Goal: Use online tool/utility: Utilize a website feature to perform a specific function

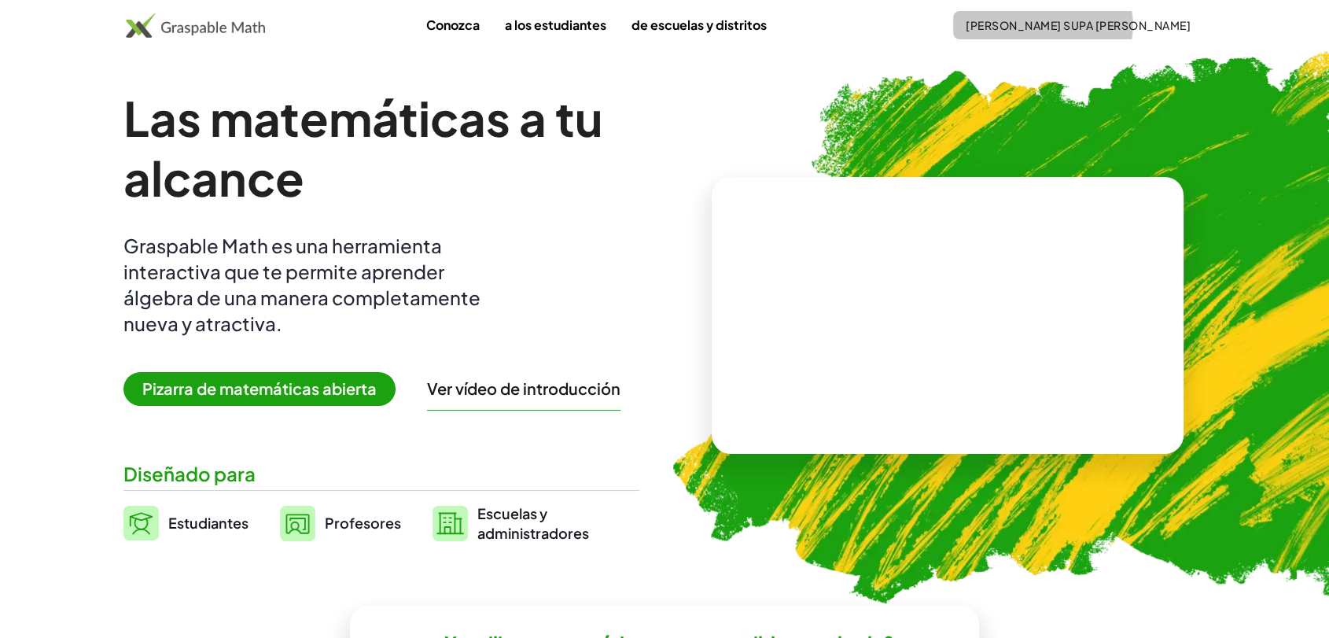
click at [1145, 21] on font "[PERSON_NAME] SUPA [PERSON_NAME]" at bounding box center [1078, 25] width 225 height 14
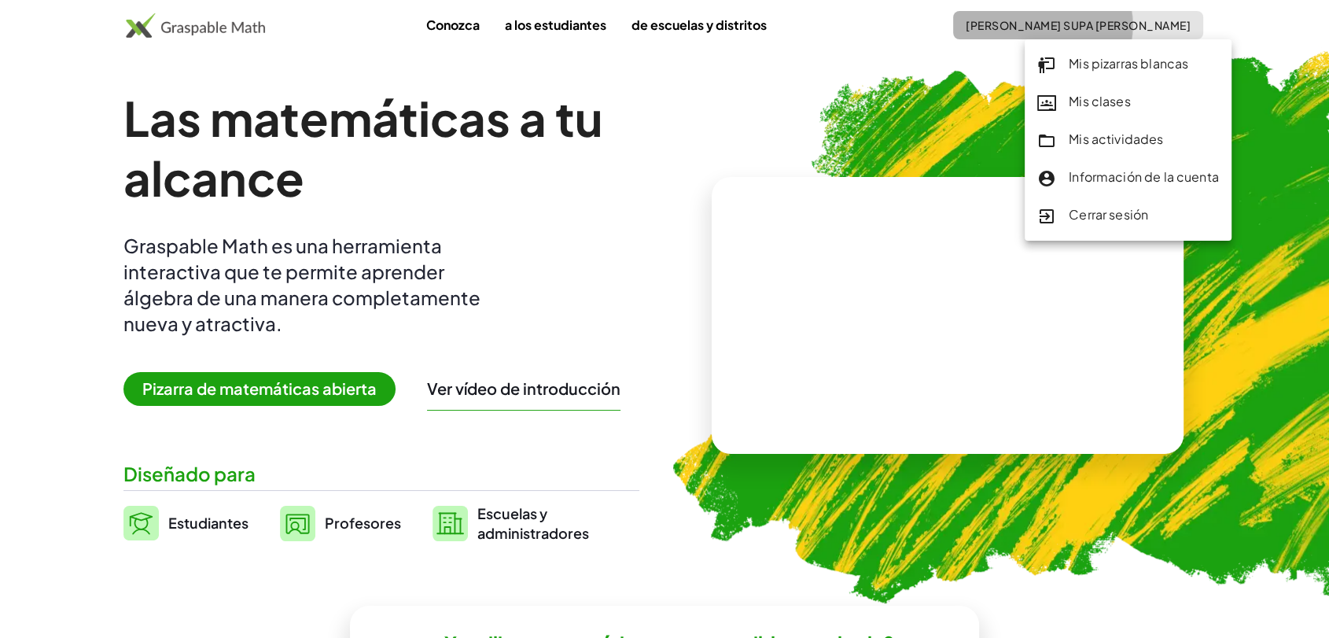
click at [1107, 28] on font "[PERSON_NAME] SUPA [PERSON_NAME]" at bounding box center [1078, 25] width 225 height 14
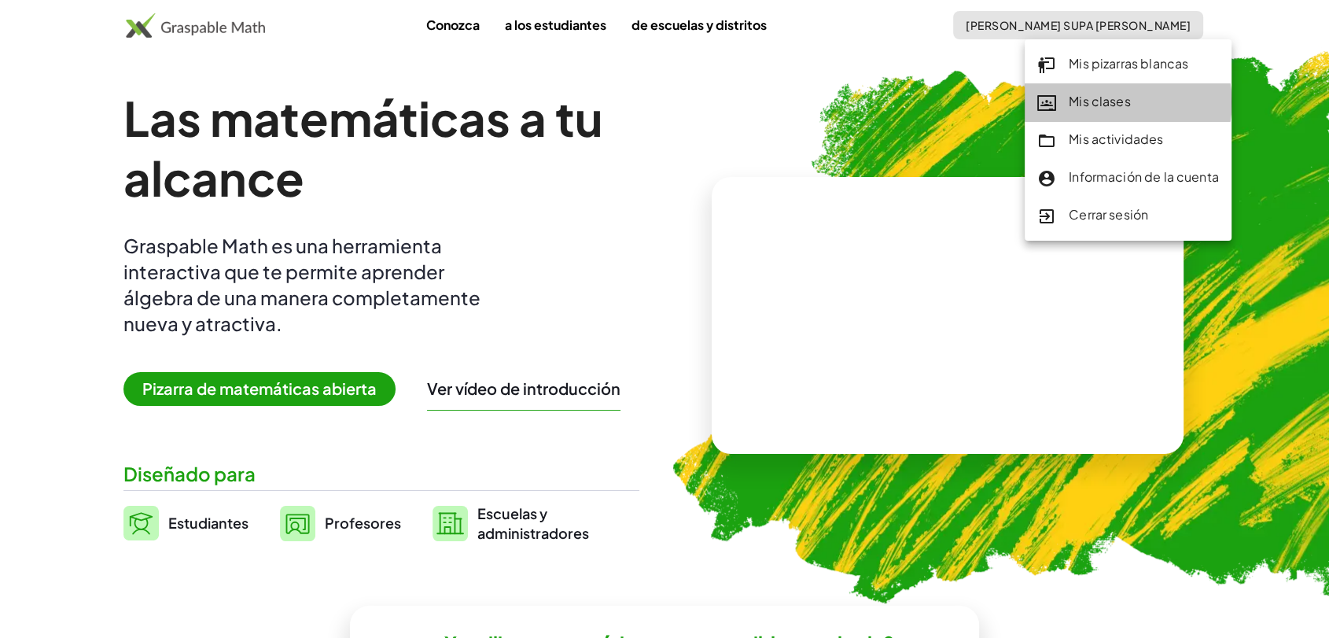
click at [1103, 102] on font "Mis clases" at bounding box center [1100, 101] width 62 height 17
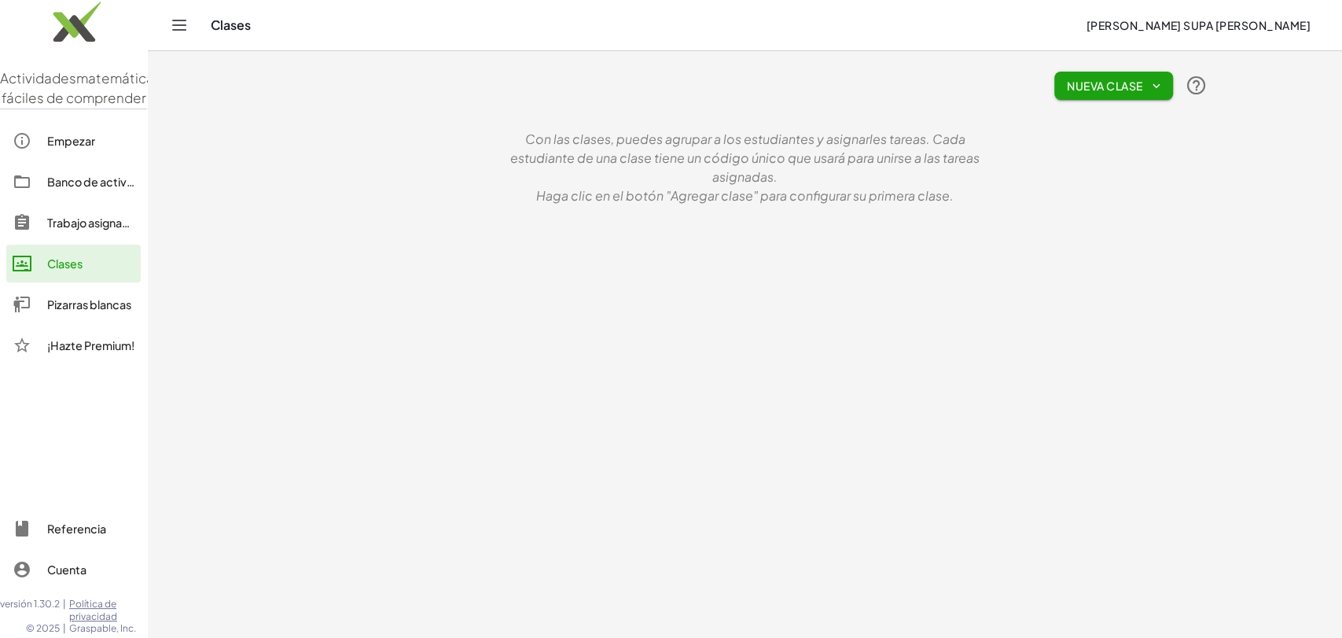
click at [68, 189] on font "Banco de actividades" at bounding box center [105, 182] width 116 height 14
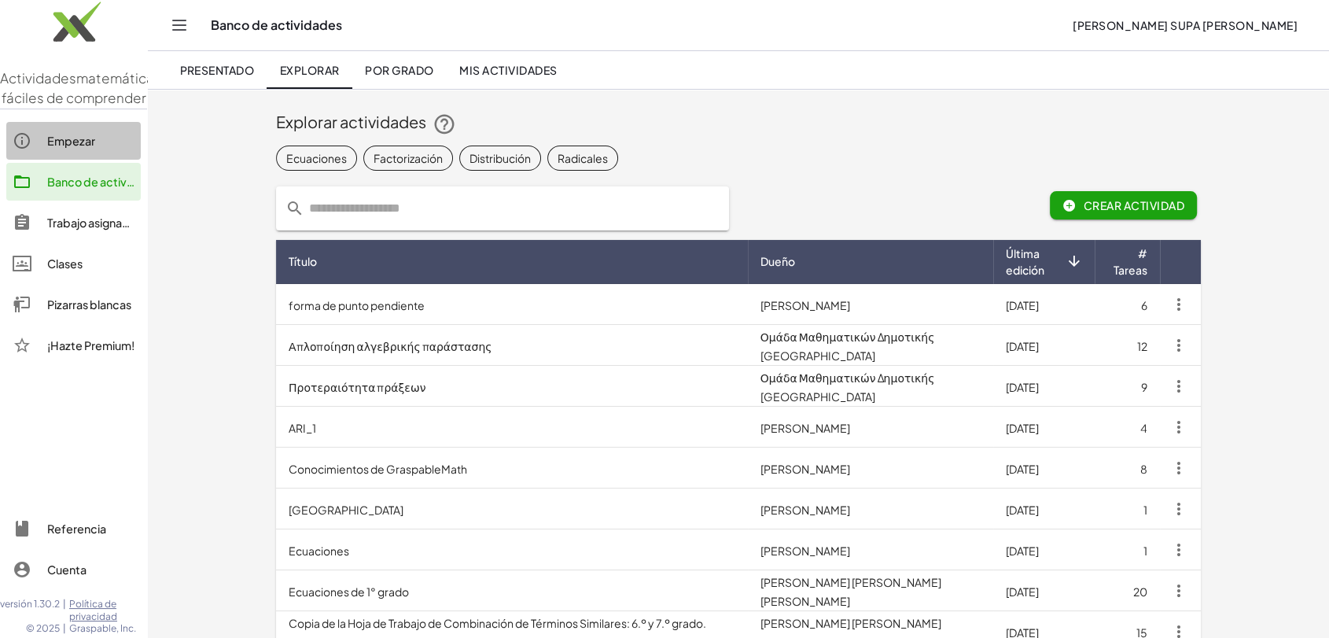
click at [58, 150] on div "Empezar" at bounding box center [90, 140] width 87 height 19
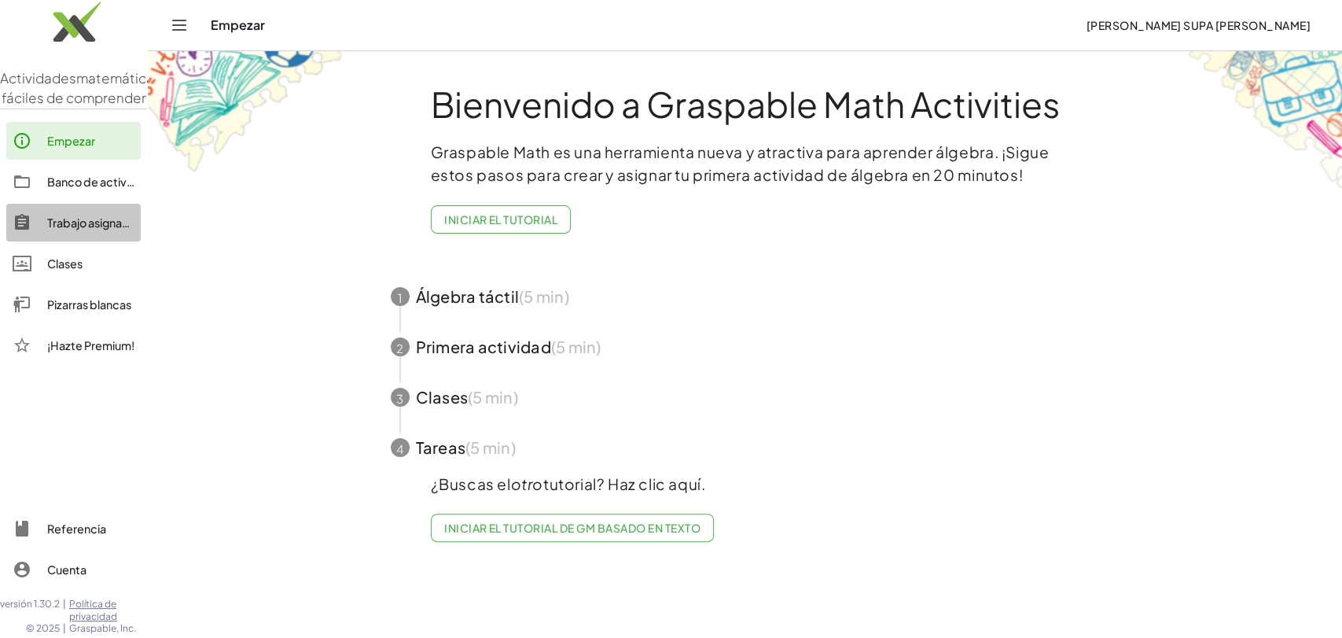
click at [58, 230] on font "Trabajo asignado" at bounding box center [92, 222] width 90 height 14
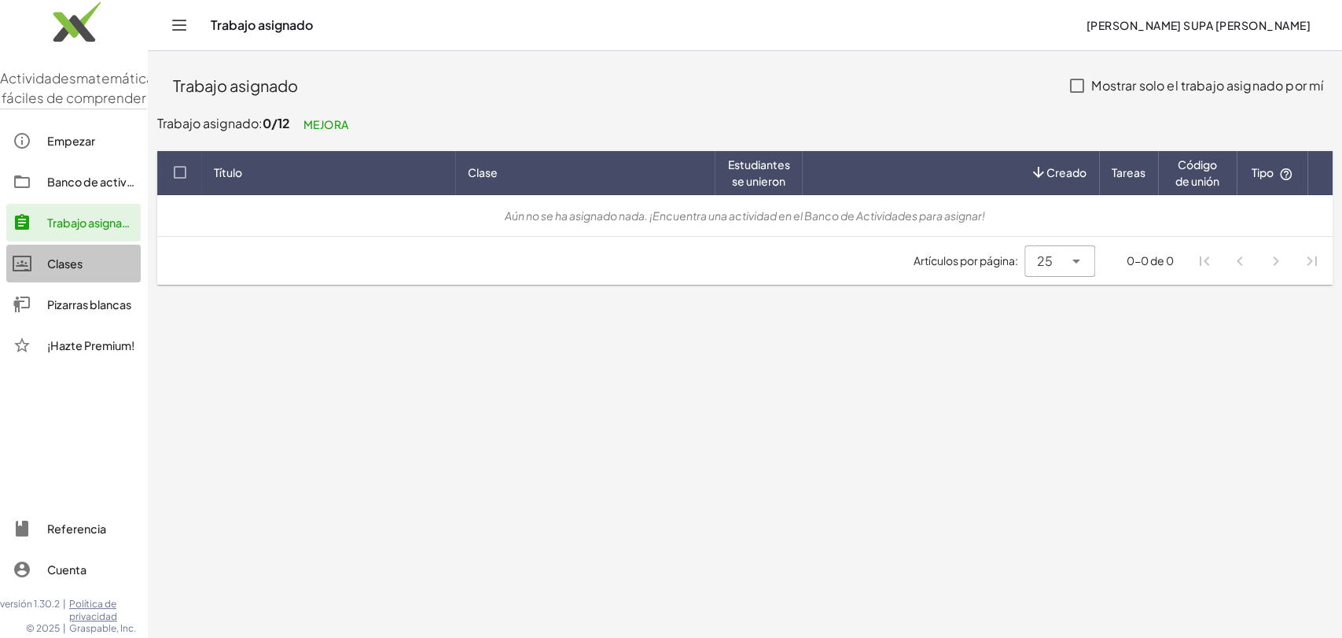
click at [69, 271] on font "Clases" at bounding box center [64, 263] width 35 height 14
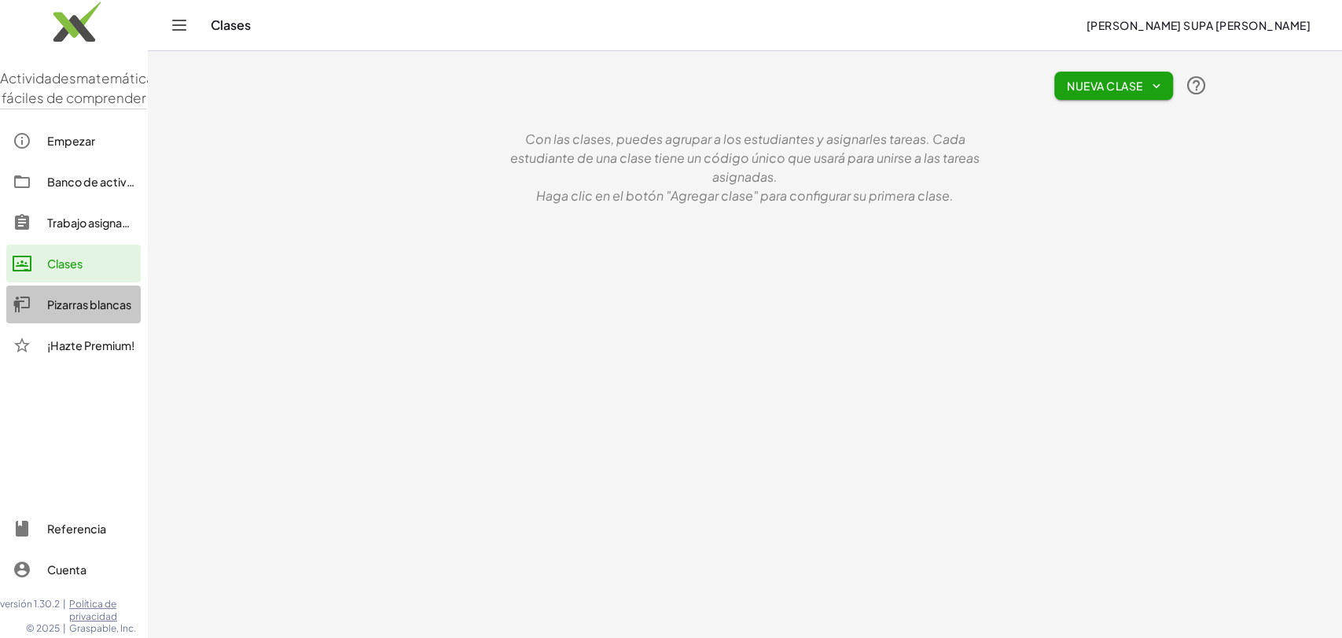
click at [81, 311] on font "Pizarras blancas" at bounding box center [89, 304] width 84 height 14
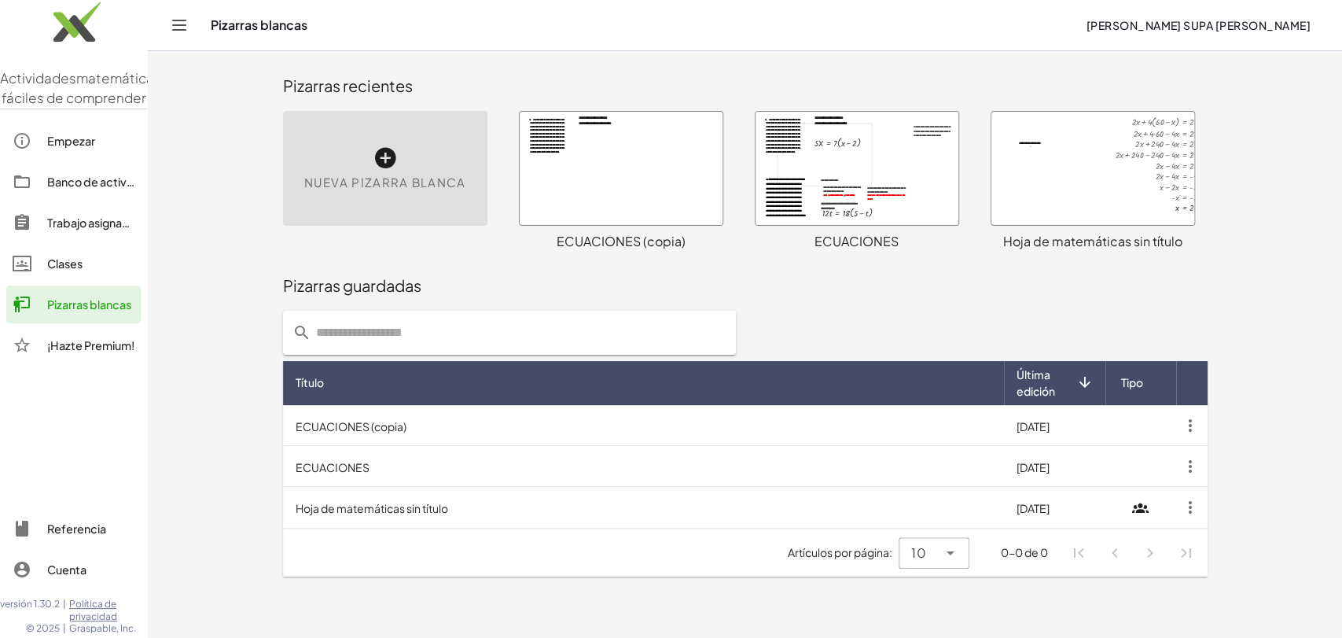
click at [820, 160] on div at bounding box center [857, 168] width 203 height 113
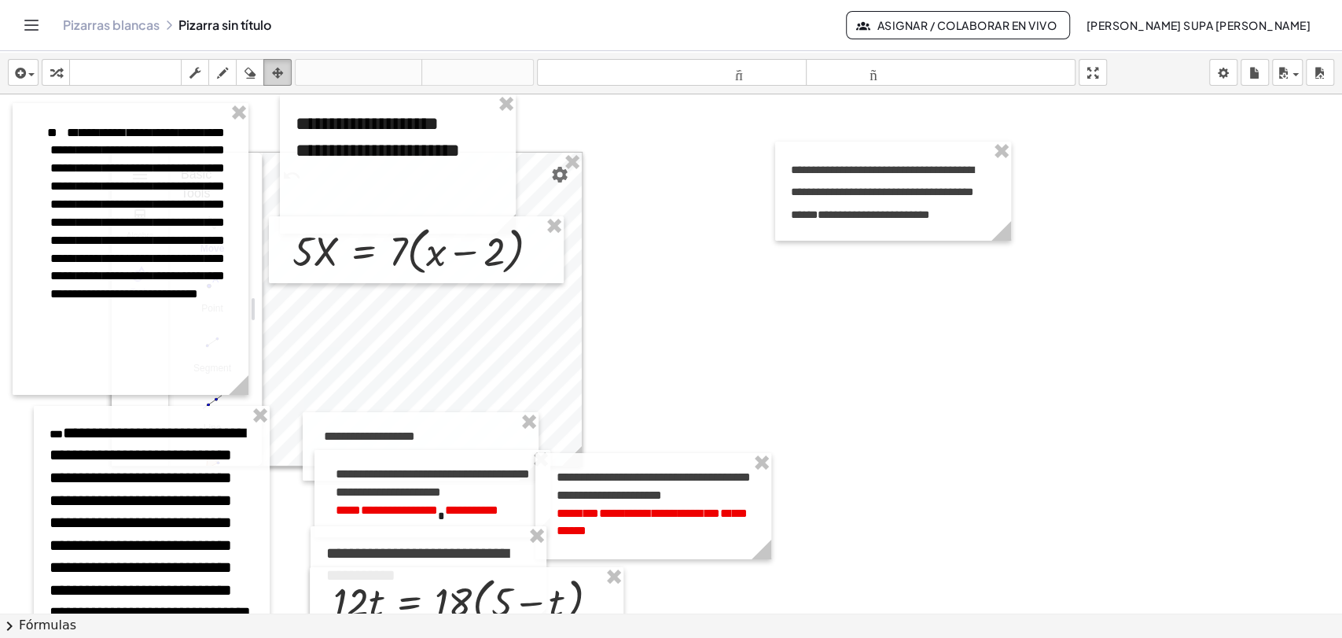
click at [275, 70] on icon "button" at bounding box center [277, 73] width 11 height 19
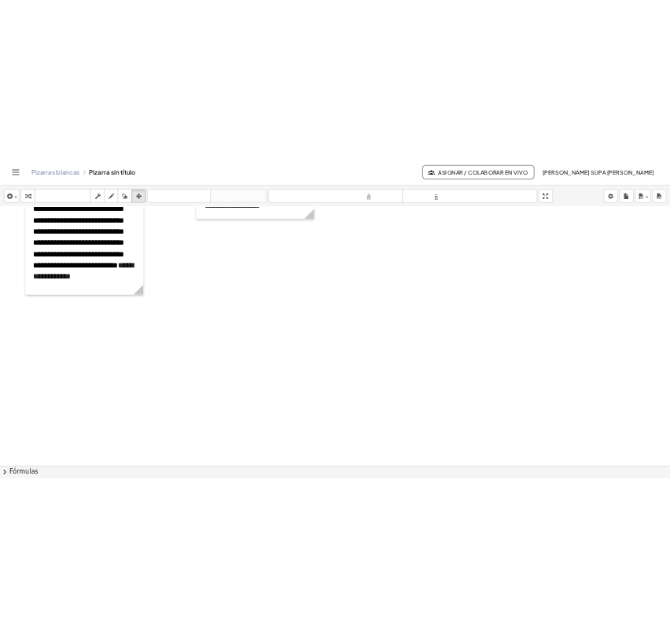
scroll to position [3965, 0]
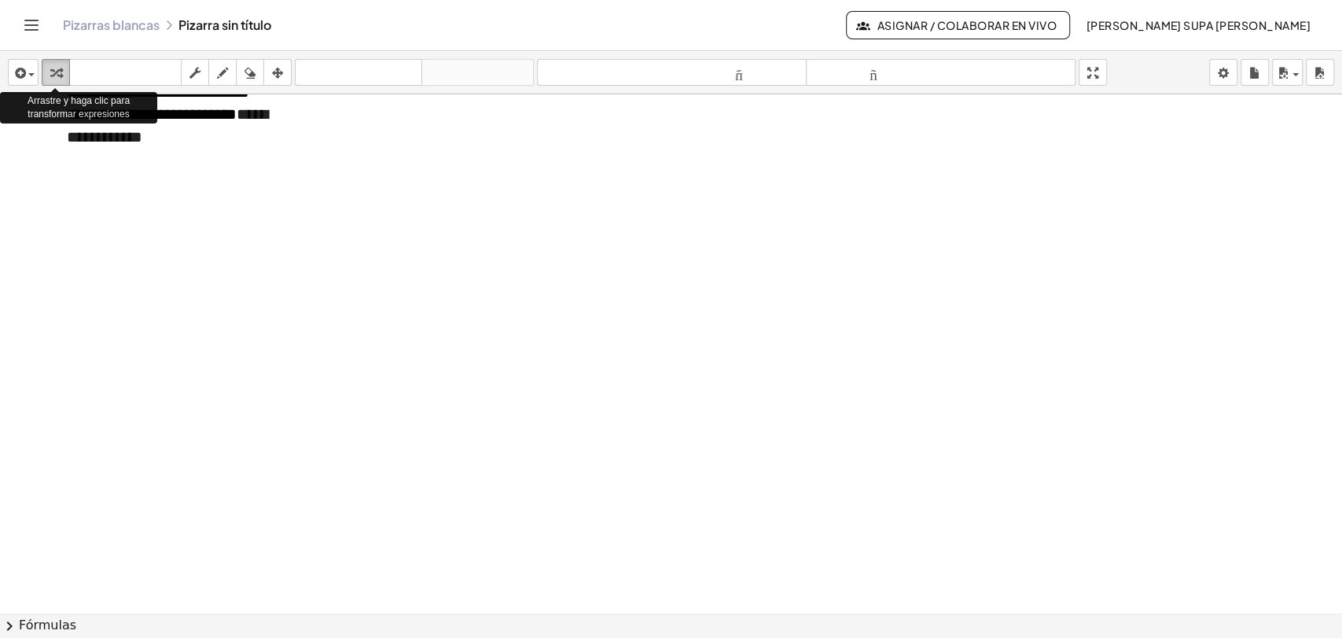
click at [57, 75] on icon "button" at bounding box center [55, 73] width 11 height 19
click at [31, 75] on span "button" at bounding box center [31, 74] width 6 height 3
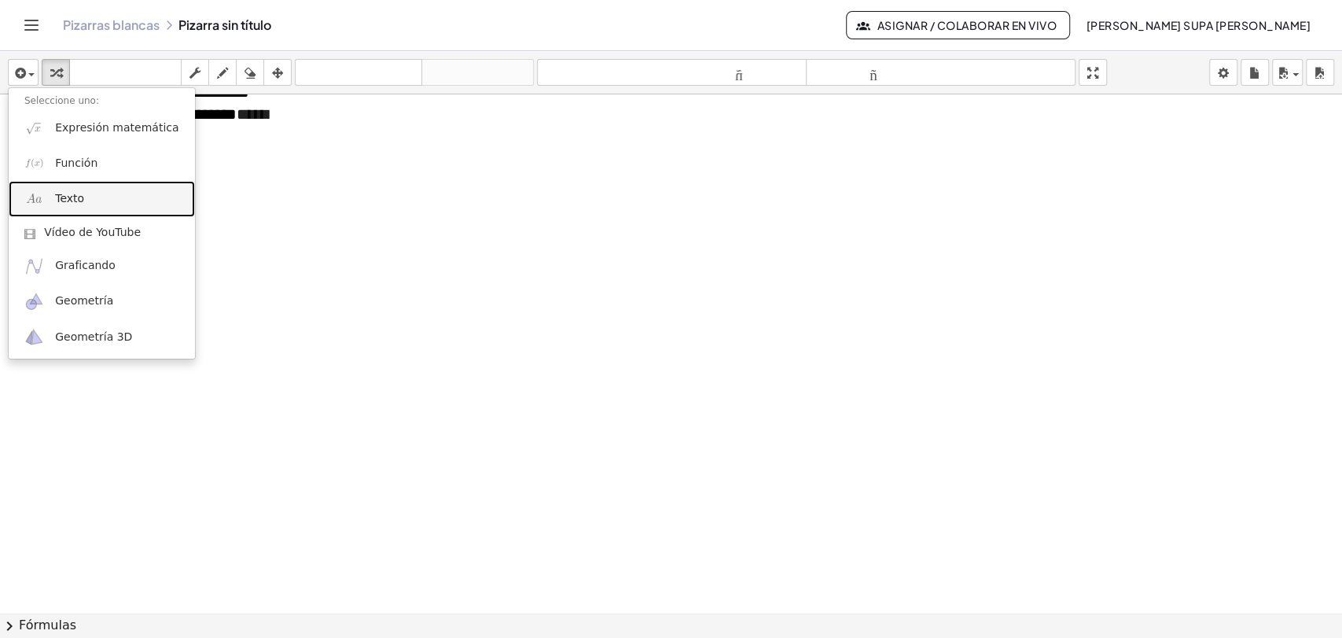
click at [62, 189] on link "Texto" at bounding box center [102, 198] width 186 height 35
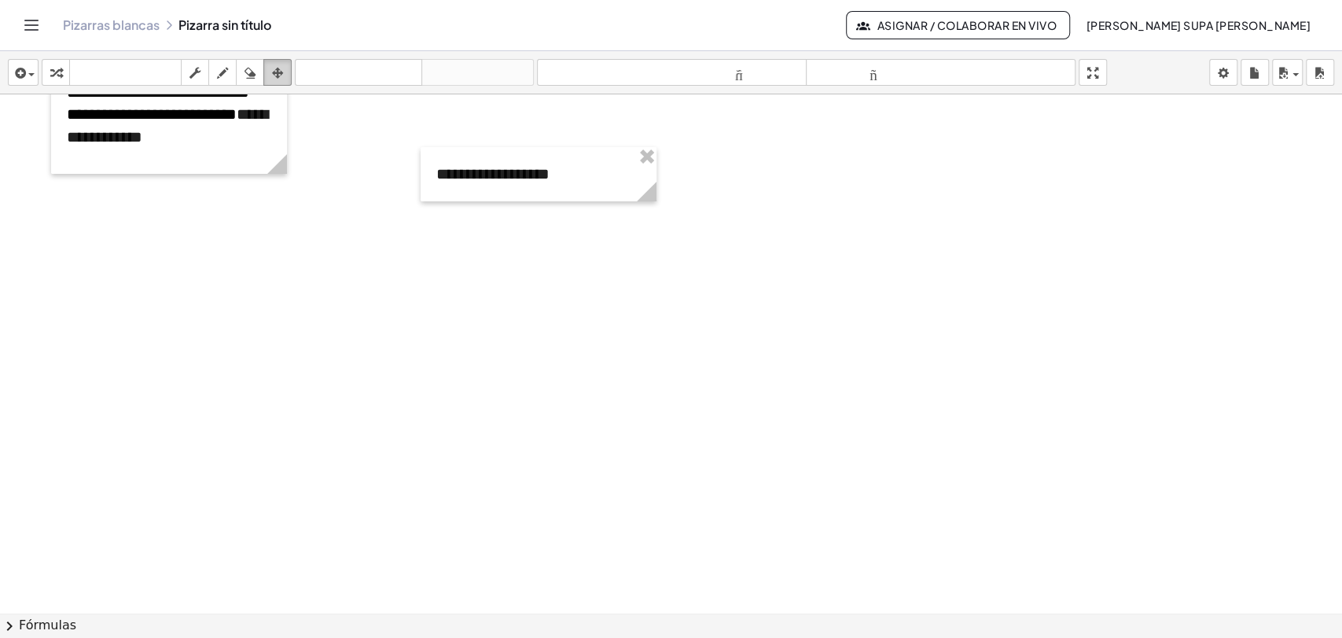
click at [282, 73] on icon "button" at bounding box center [277, 73] width 11 height 19
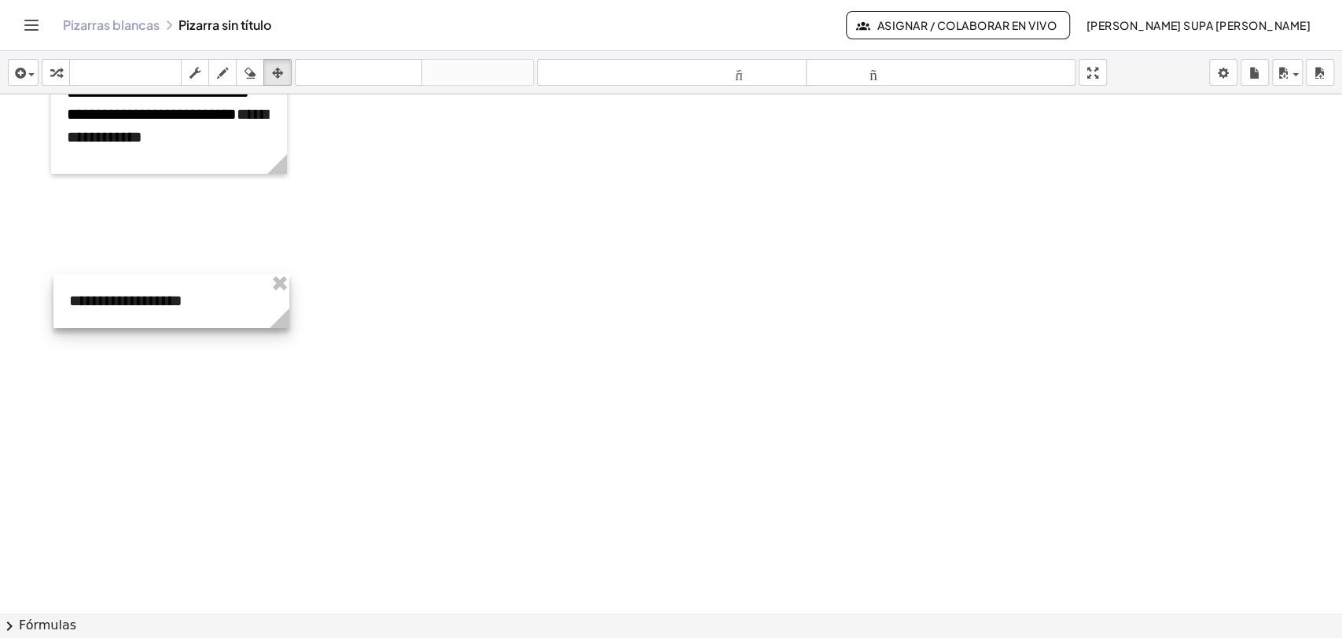
drag, startPoint x: 478, startPoint y: 159, endPoint x: 111, endPoint y: 285, distance: 388.5
click at [111, 285] on div at bounding box center [171, 301] width 236 height 54
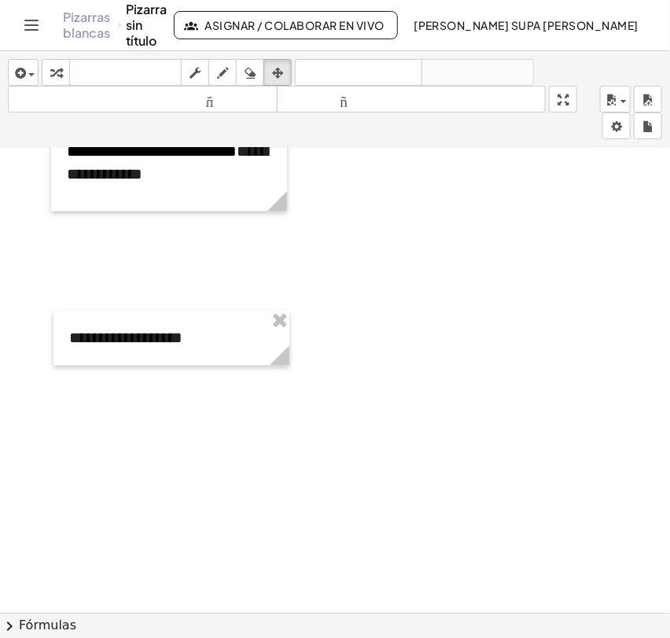
scroll to position [3982, 0]
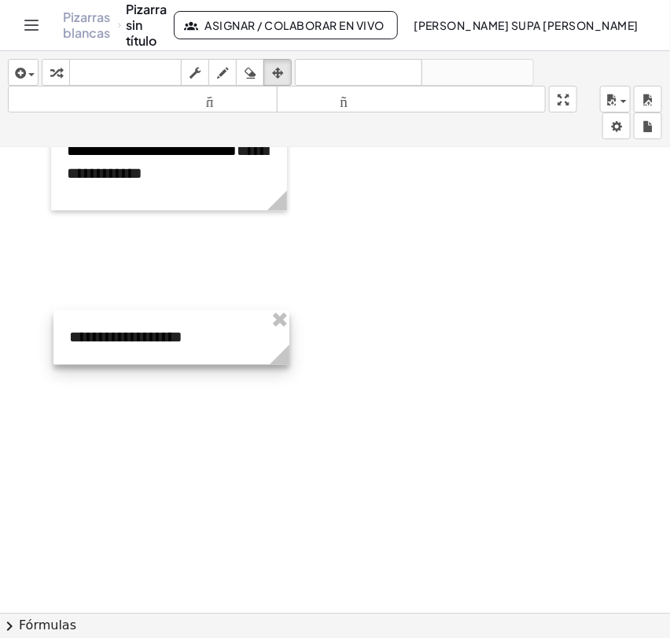
click at [113, 337] on div at bounding box center [171, 337] width 236 height 54
drag, startPoint x: 113, startPoint y: 337, endPoint x: 75, endPoint y: 334, distance: 37.9
click at [75, 334] on div at bounding box center [172, 338] width 236 height 54
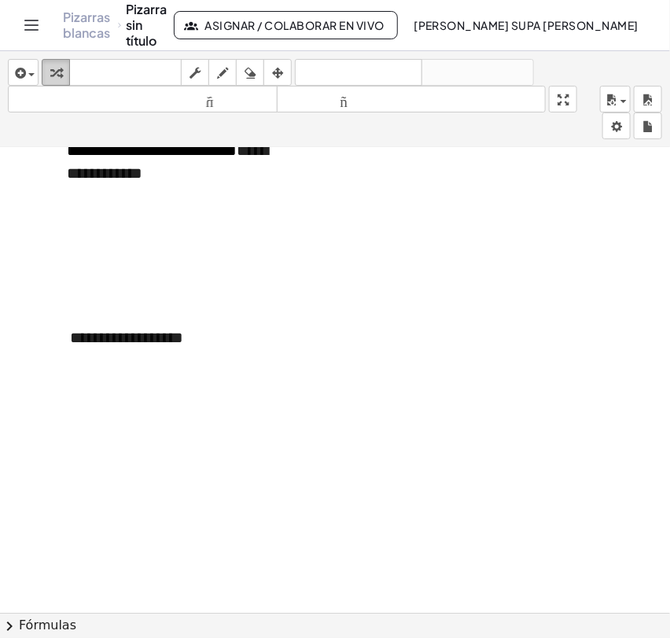
click at [46, 64] on div "button" at bounding box center [56, 72] width 20 height 19
click at [146, 331] on font "**********" at bounding box center [126, 338] width 113 height 16
drag, startPoint x: 207, startPoint y: 347, endPoint x: 52, endPoint y: 348, distance: 154.9
paste div
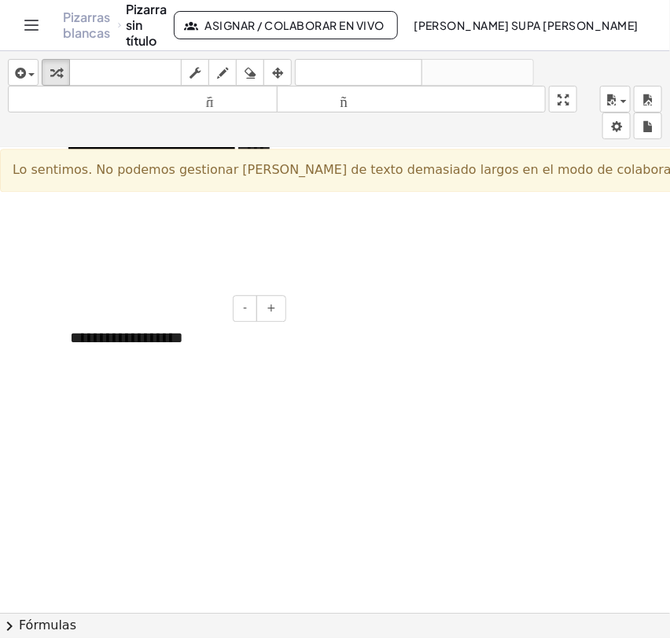
click at [119, 335] on font "**********" at bounding box center [126, 338] width 113 height 16
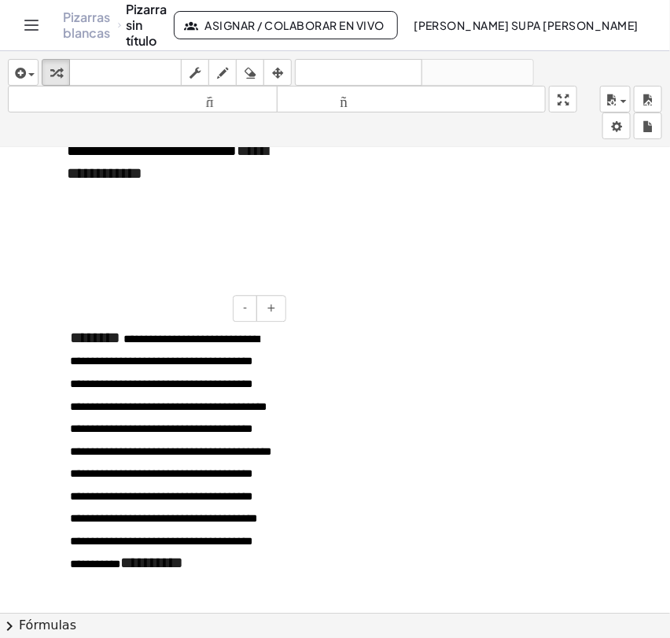
click at [129, 338] on span "**********" at bounding box center [170, 451] width 201 height 236
click at [126, 335] on span "**********" at bounding box center [170, 451] width 201 height 236
click at [168, 565] on div "**********" at bounding box center [172, 450] width 236 height 278
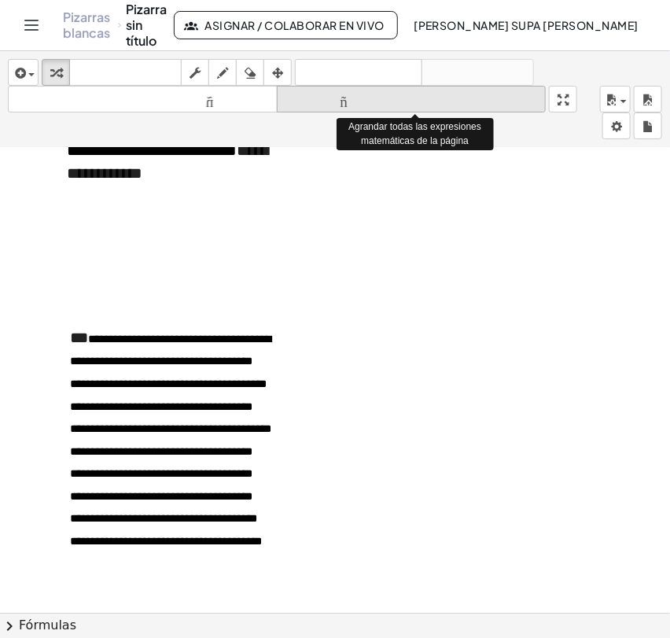
click at [323, 92] on font "tamaño_del_formato" at bounding box center [412, 99] width 262 height 15
click at [324, 92] on font "tamaño_del_formato" at bounding box center [412, 99] width 262 height 15
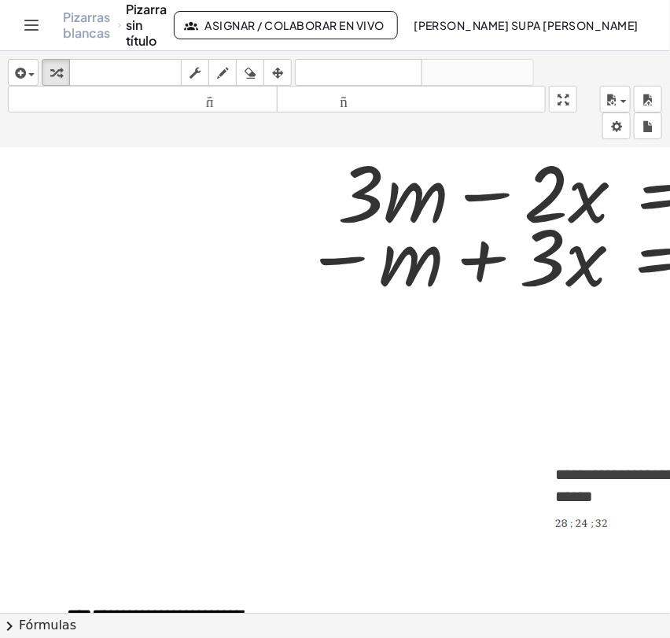
scroll to position [3371, 0]
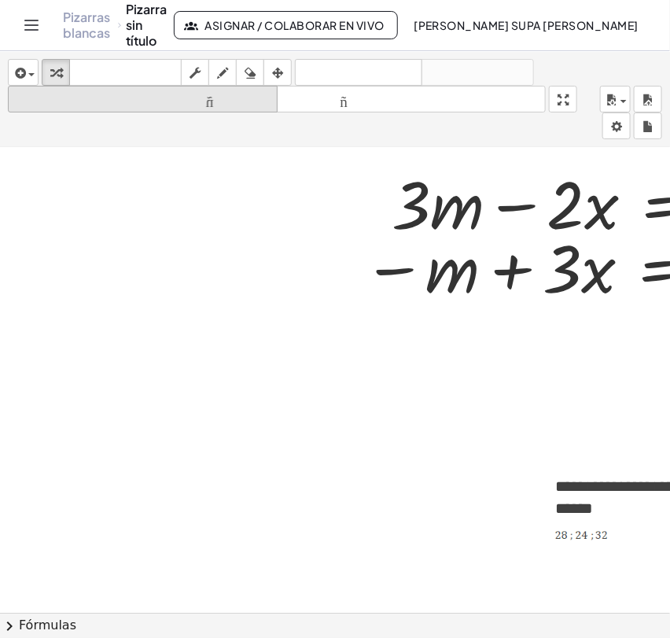
click at [229, 104] on font "tamaño_del_formato" at bounding box center [143, 99] width 262 height 15
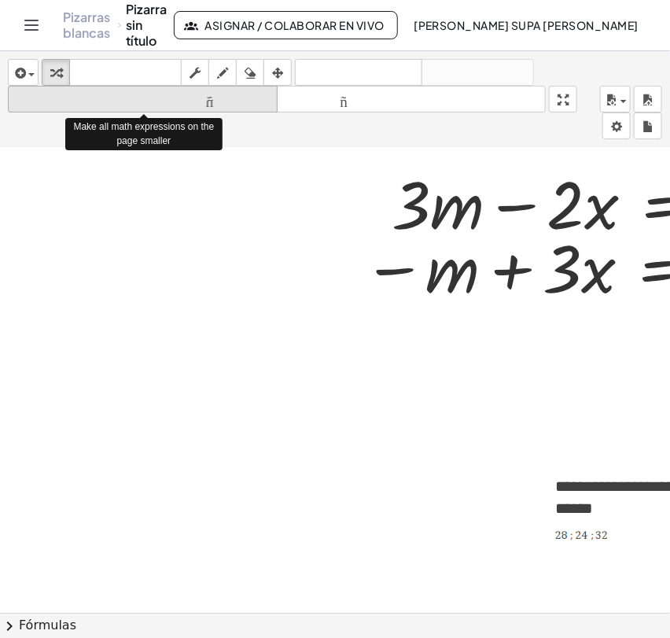
click at [229, 104] on font "tamaño_del_formato" at bounding box center [143, 99] width 262 height 15
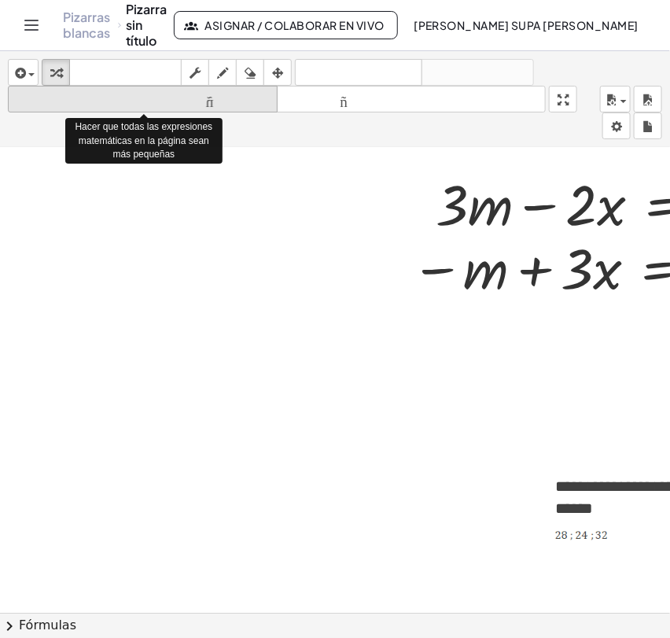
click at [229, 104] on font "tamaño_del_formato" at bounding box center [143, 99] width 262 height 15
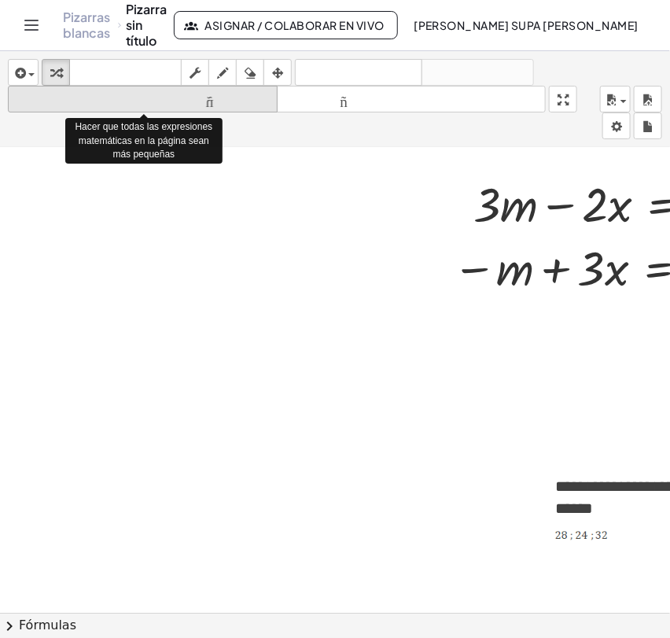
click at [229, 104] on font "tamaño_del_formato" at bounding box center [143, 99] width 262 height 15
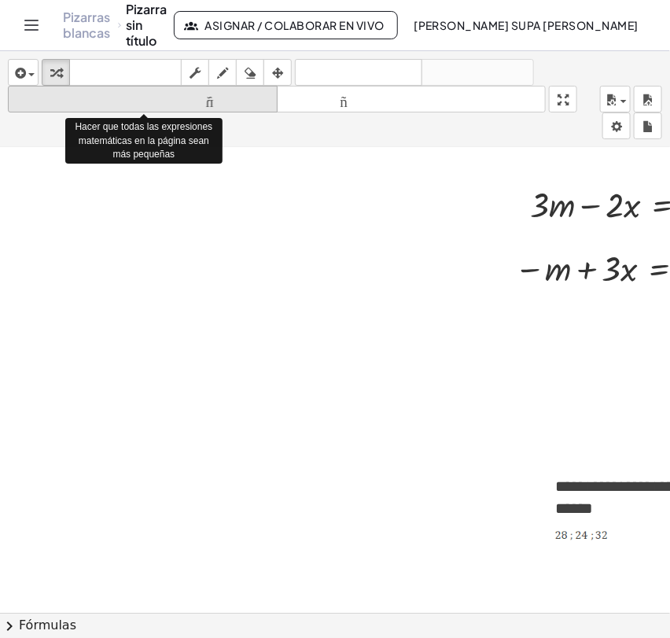
click at [229, 104] on font "tamaño_del_formato" at bounding box center [143, 99] width 262 height 15
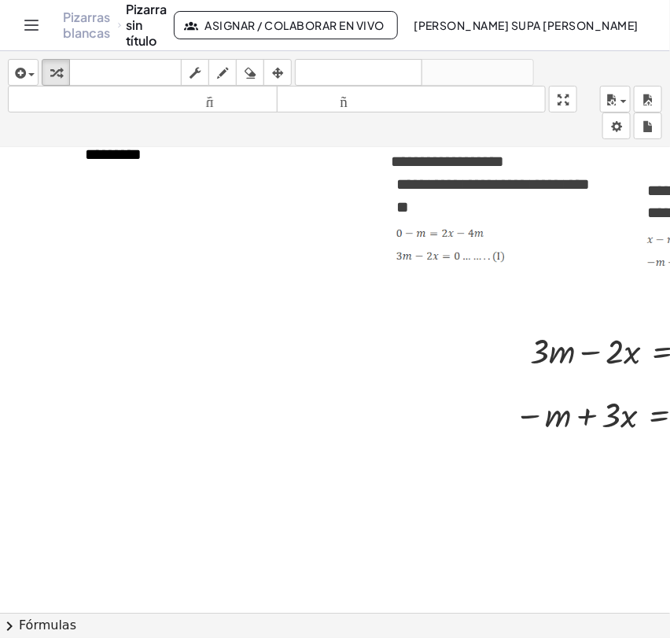
scroll to position [3284, 0]
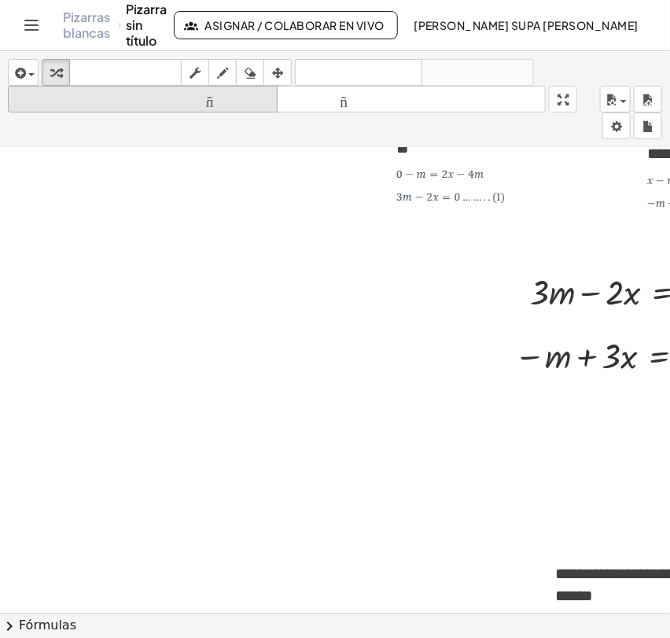
click at [208, 97] on font "tamaño_del_formato" at bounding box center [143, 99] width 262 height 15
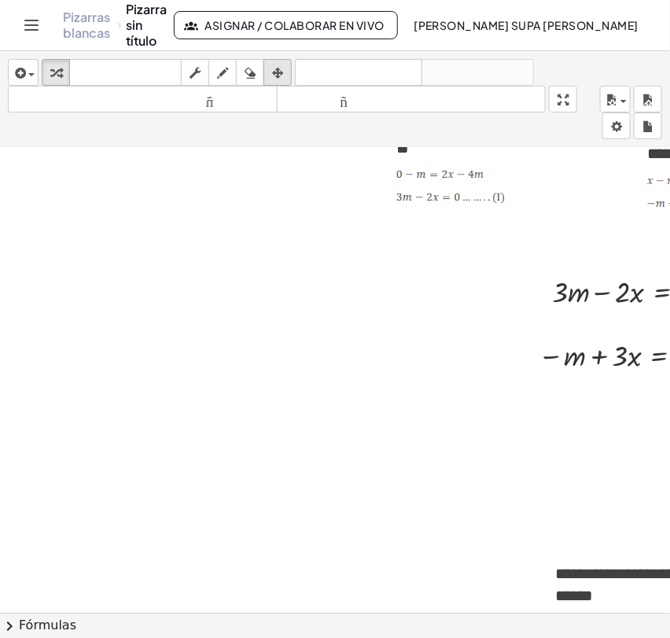
click at [271, 76] on div "button" at bounding box center [277, 72] width 20 height 19
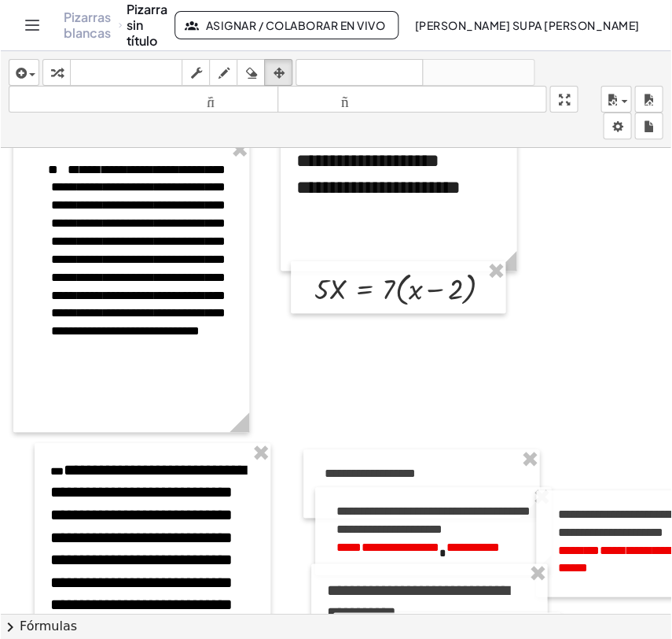
scroll to position [0, 0]
